Goal: Navigation & Orientation: Find specific page/section

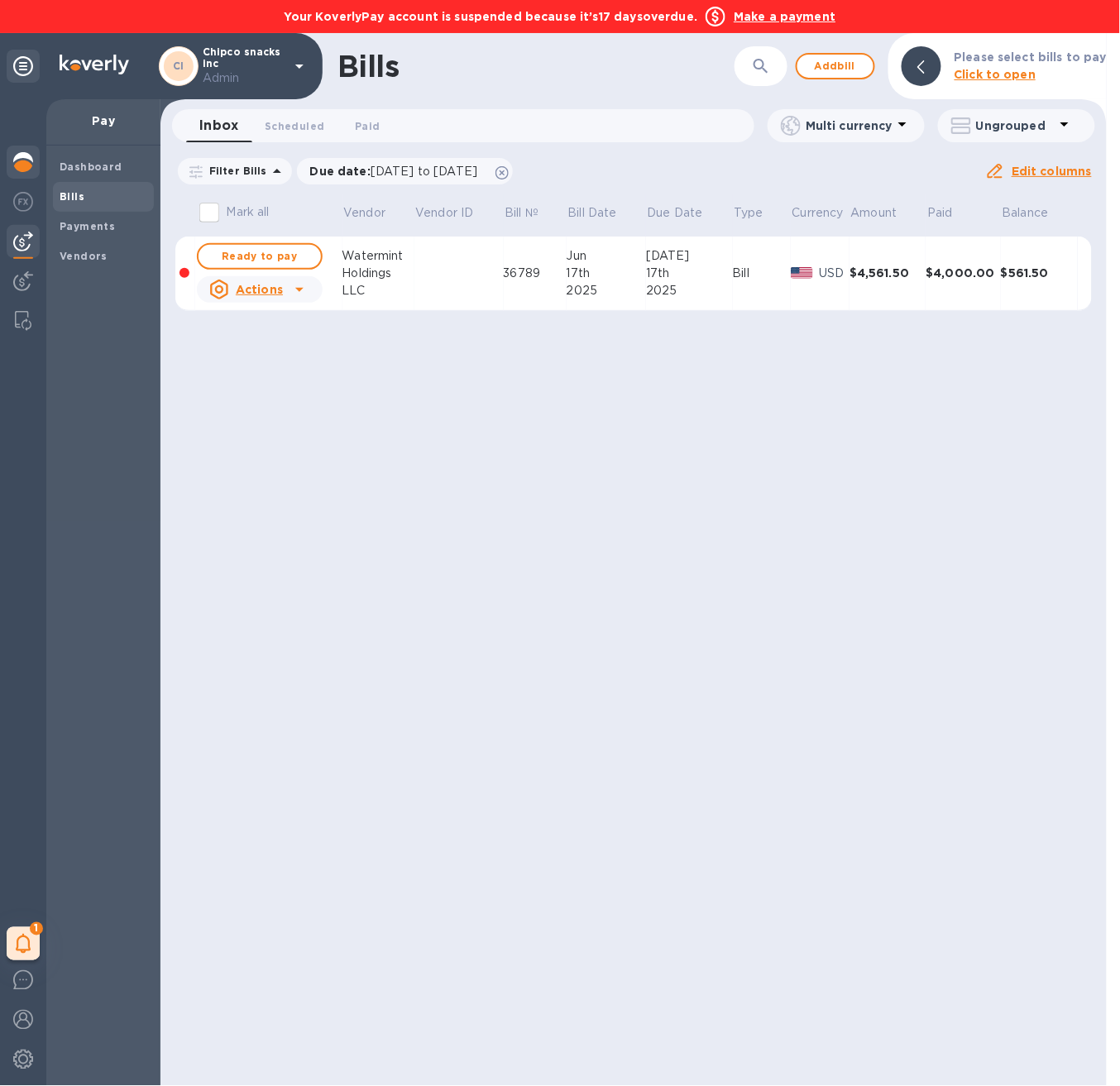
click at [32, 172] on div at bounding box center [22, 164] width 33 height 37
